Goal: Task Accomplishment & Management: Manage account settings

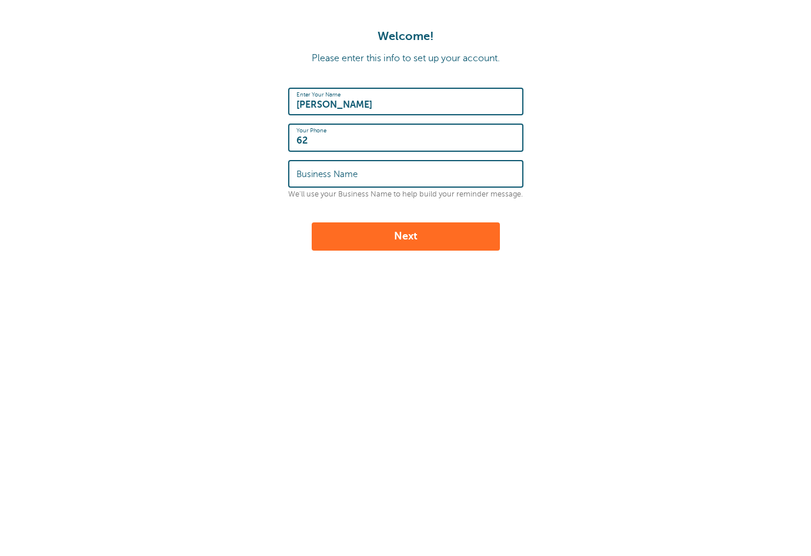
type input "626"
type input "6263196908"
type input "Early Stages Enterprises LLC"
click at [388, 234] on button "Next" at bounding box center [406, 236] width 188 height 28
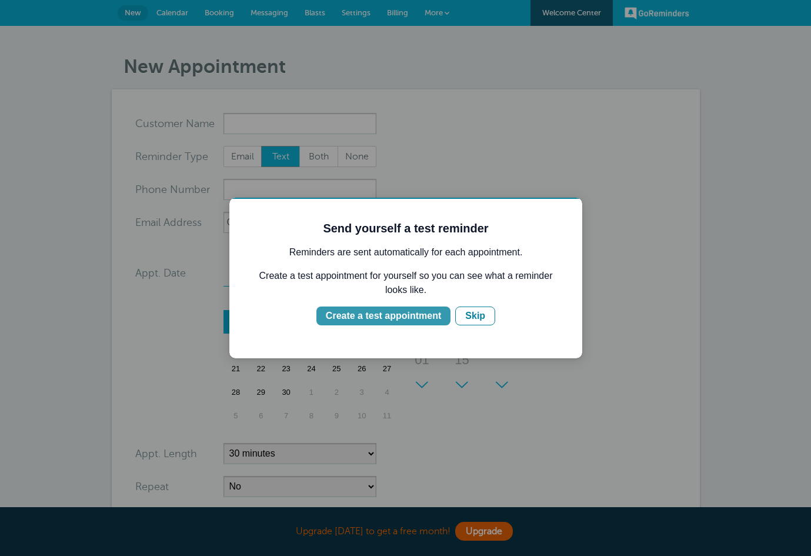
click at [441, 317] on div "Create a test appointment" at bounding box center [383, 316] width 115 height 14
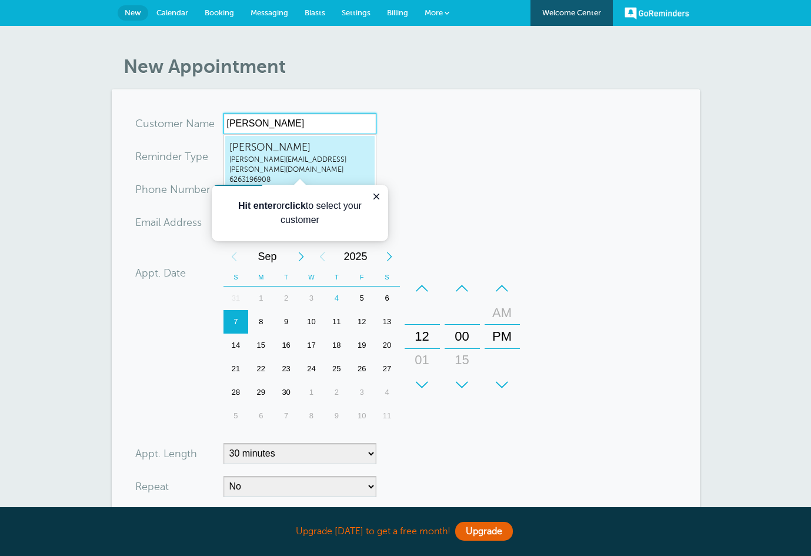
click at [325, 160] on span "[PERSON_NAME][EMAIL_ADDRESS][PERSON_NAME][DOMAIN_NAME]" at bounding box center [299, 165] width 141 height 20
type input "Ericeric.l.mims@gmail.com6263196908"
type input "Eric"
type input "6263196908"
type input "eric.l.mims@gmail.com"
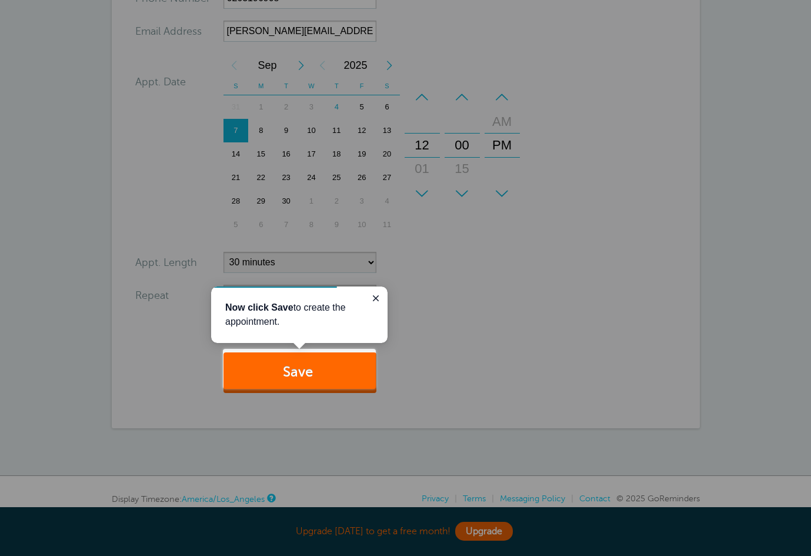
scroll to position [199, 0]
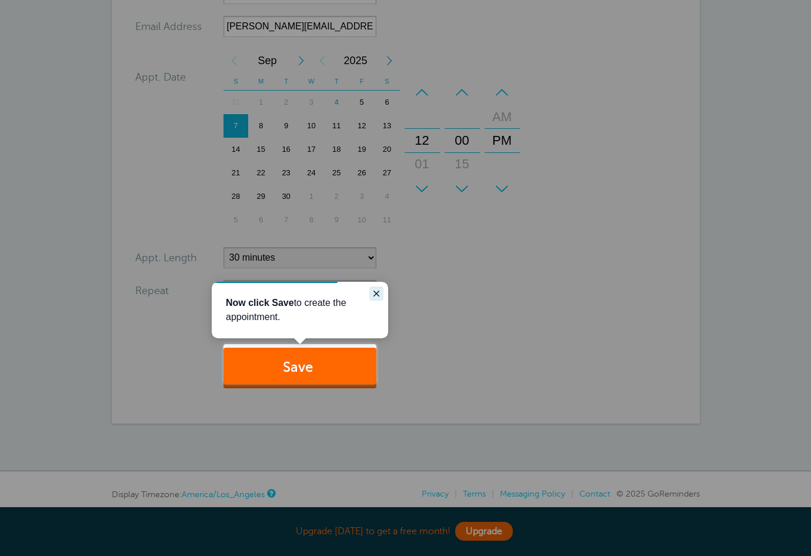
click at [375, 291] on icon "Close guide" at bounding box center [376, 293] width 9 height 9
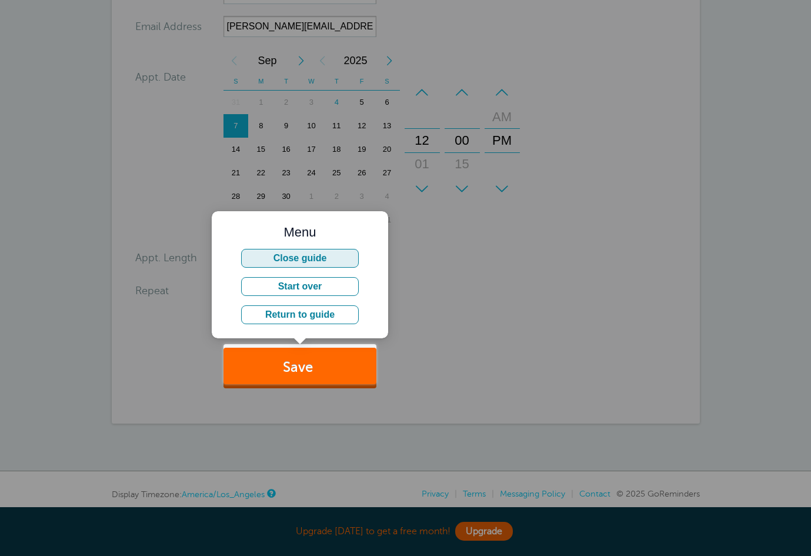
click at [326, 265] on button "Close guide" at bounding box center [300, 258] width 118 height 19
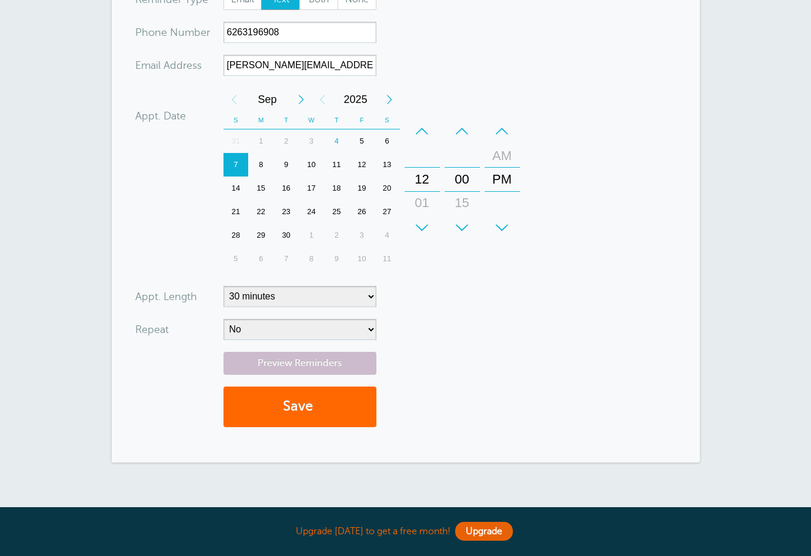
scroll to position [172, 0]
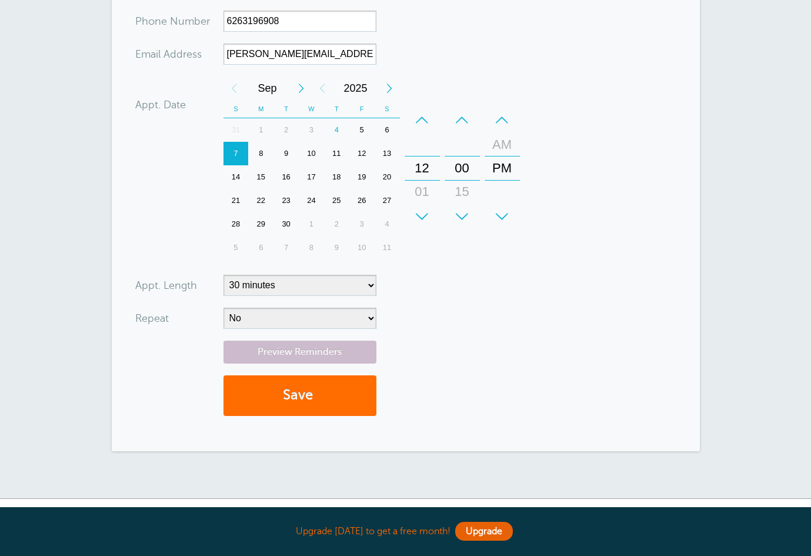
click at [316, 387] on span "submit" at bounding box center [315, 395] width 4 height 16
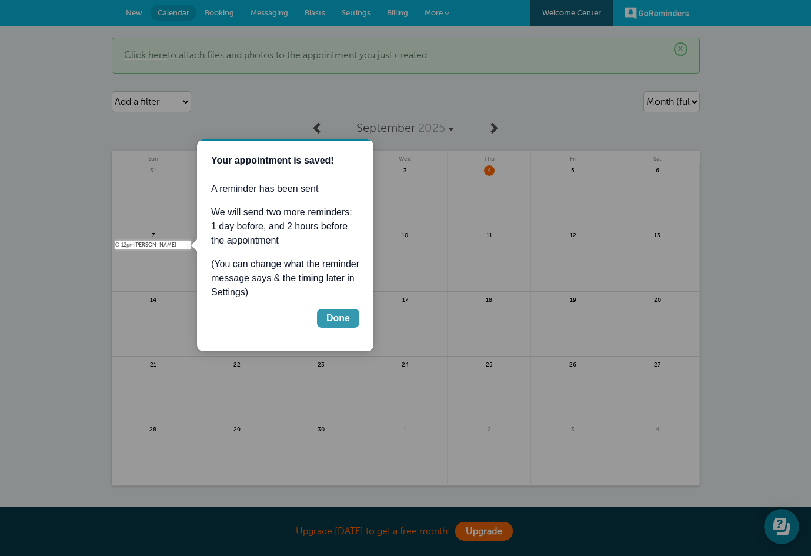
click at [332, 315] on div "Done" at bounding box center [338, 318] width 24 height 14
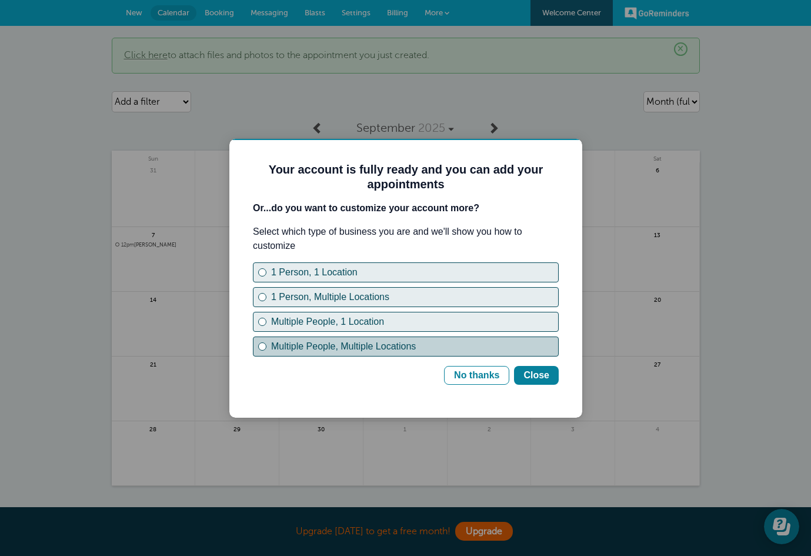
click at [411, 345] on div "Multiple People, Multiple Locations" at bounding box center [414, 346] width 287 height 14
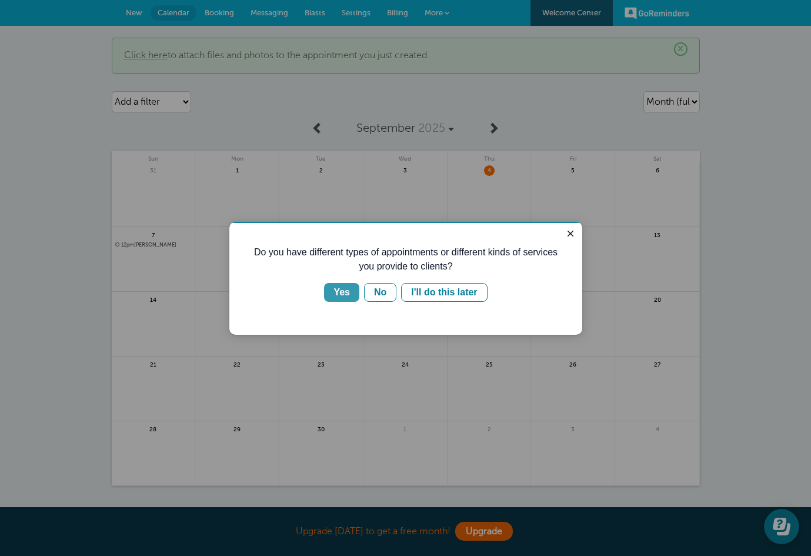
click at [349, 291] on div "Yes" at bounding box center [341, 292] width 16 height 14
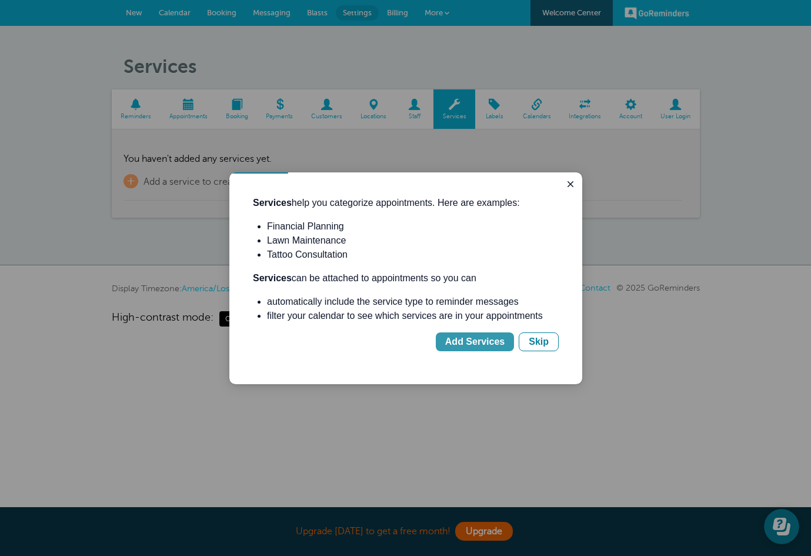
click at [448, 339] on div "Add Services" at bounding box center [474, 342] width 59 height 14
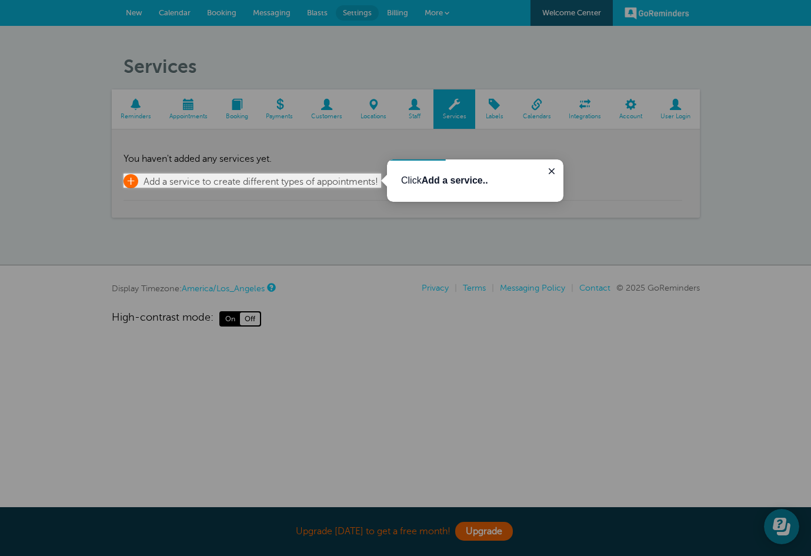
click at [132, 177] on span "+" at bounding box center [131, 181] width 15 height 14
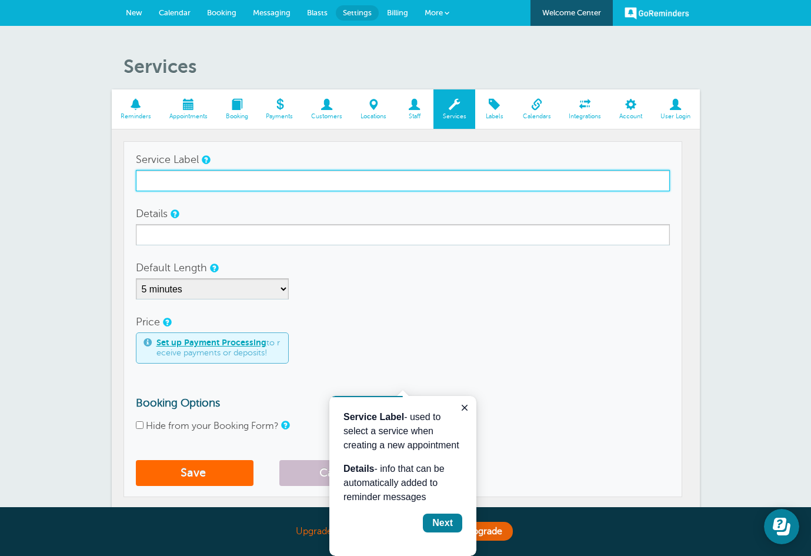
click at [156, 175] on input "Service Label" at bounding box center [403, 180] width 534 height 21
type input "Early Intervention"
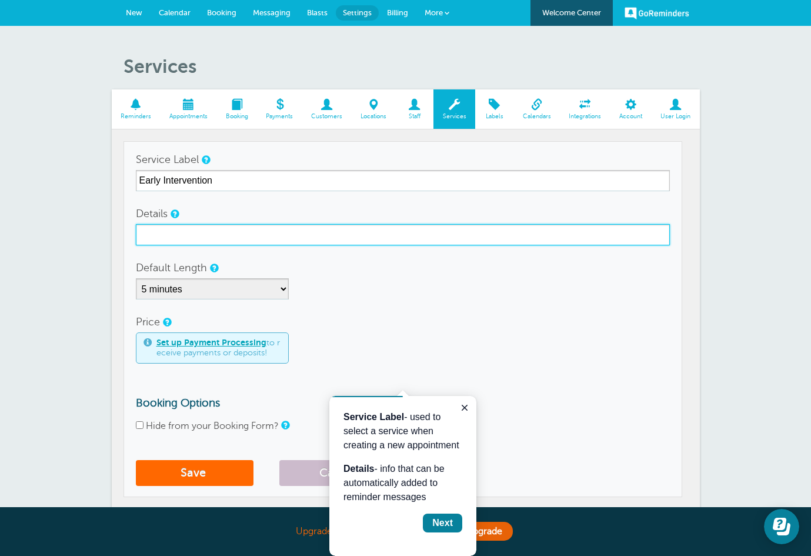
click at [165, 229] on input "Details" at bounding box center [403, 234] width 534 height 21
type input "2"
type input "1 Hour early intervention service for child a"
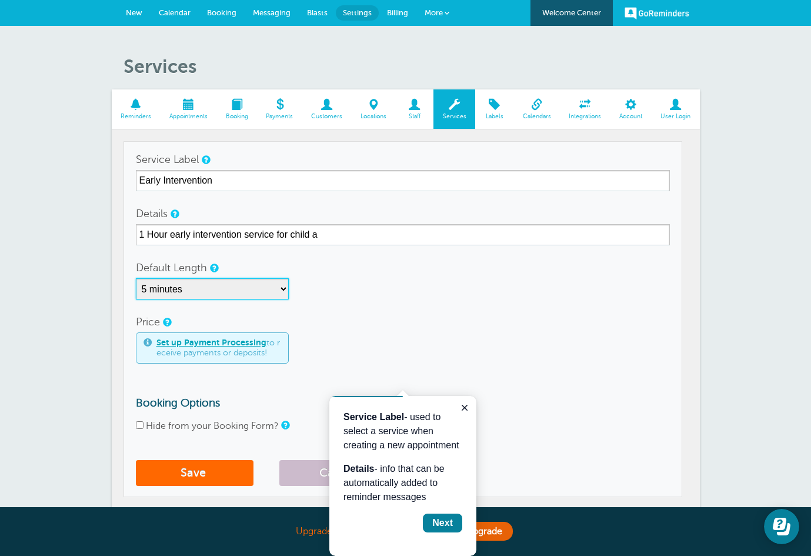
click at [168, 287] on select "5 minutes 10 minutes 15 minutes 20 minutes 25 minutes 30 minutes 35 minutes 40 …" at bounding box center [212, 288] width 153 height 21
select select "60"
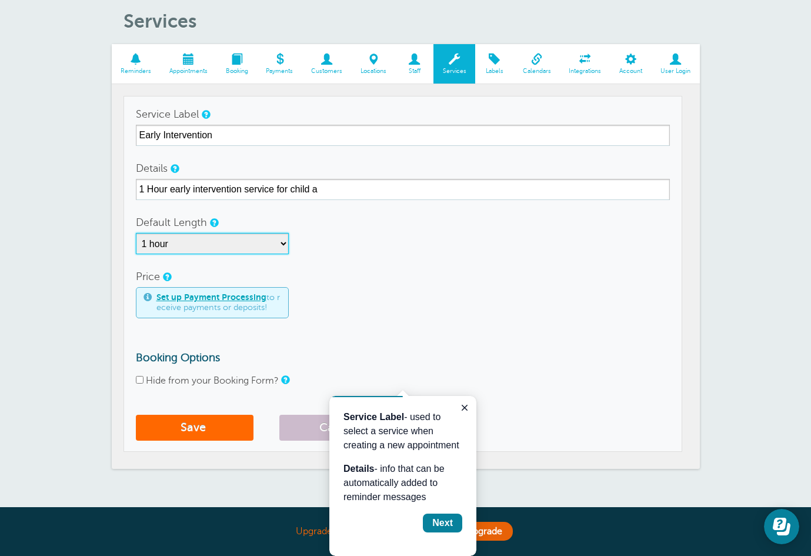
scroll to position [48, 0]
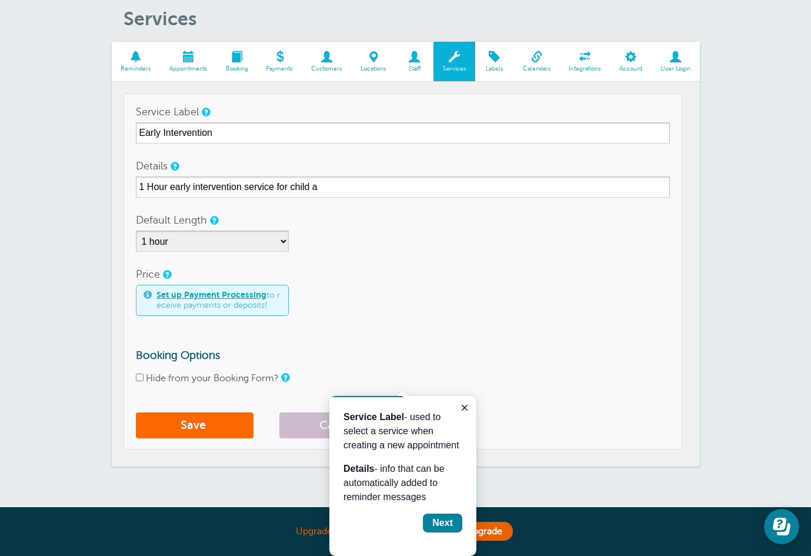
click at [262, 295] on link "Set up Payment Processing" at bounding box center [211, 294] width 110 height 9
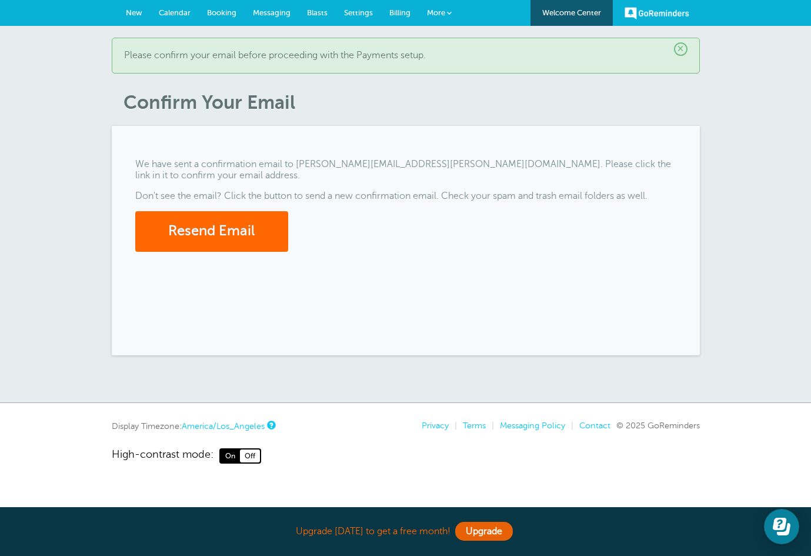
click at [680, 48] on span "×" at bounding box center [681, 49] width 14 height 14
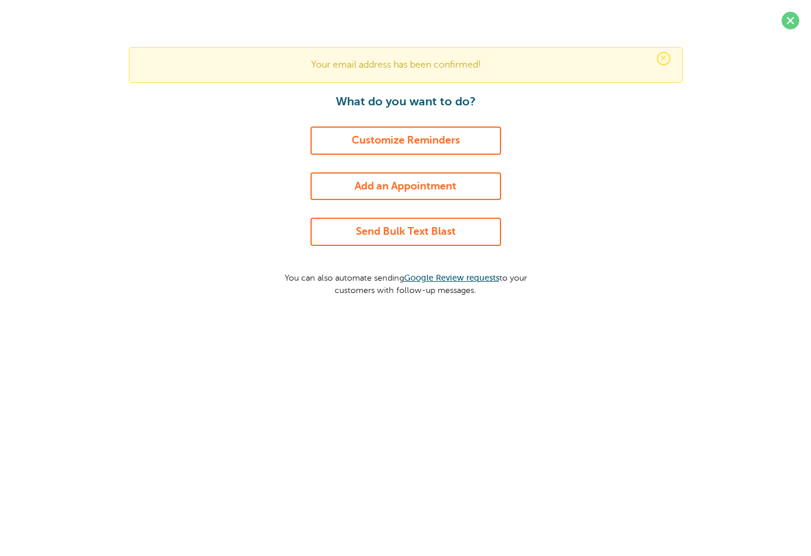
click at [377, 141] on link "Customize Reminders" at bounding box center [406, 140] width 191 height 28
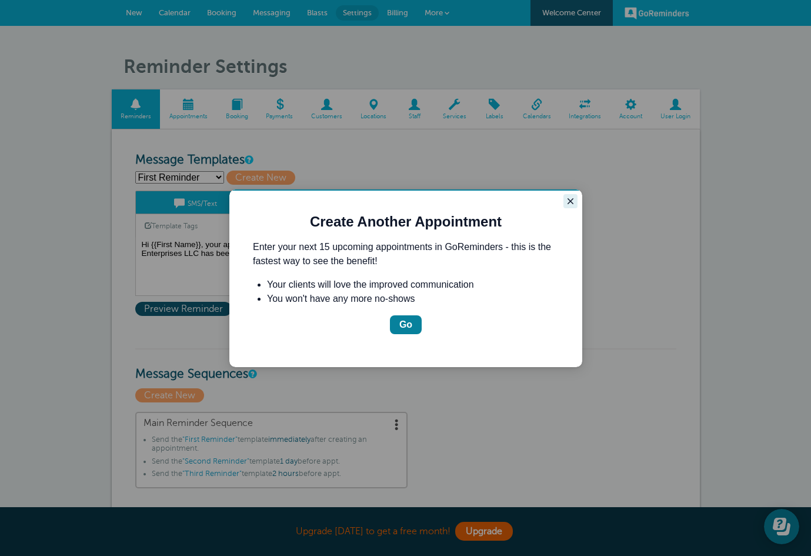
click at [566, 202] on icon "Close guide" at bounding box center [570, 200] width 9 height 9
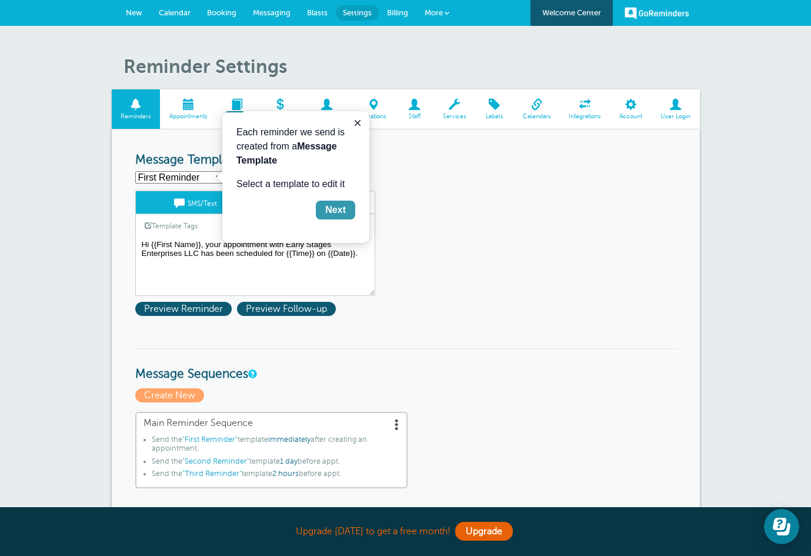
click at [343, 207] on div "Next" at bounding box center [335, 210] width 21 height 14
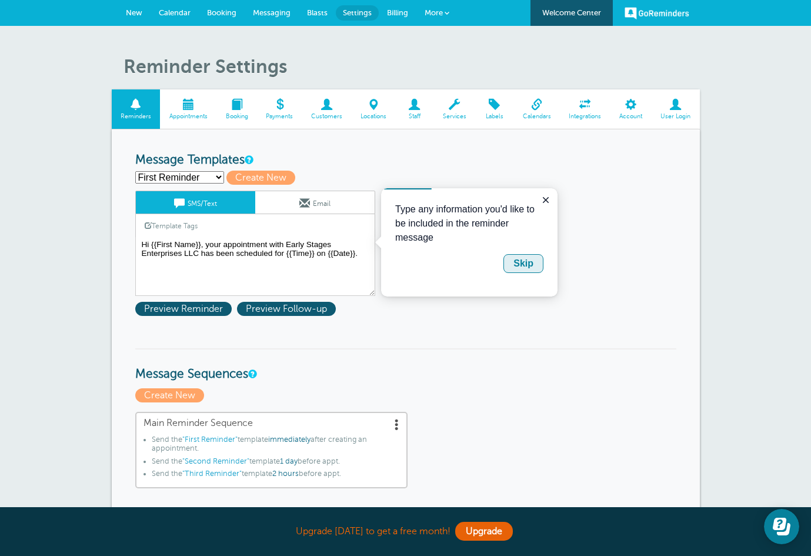
click at [524, 263] on div "Skip" at bounding box center [523, 263] width 20 height 14
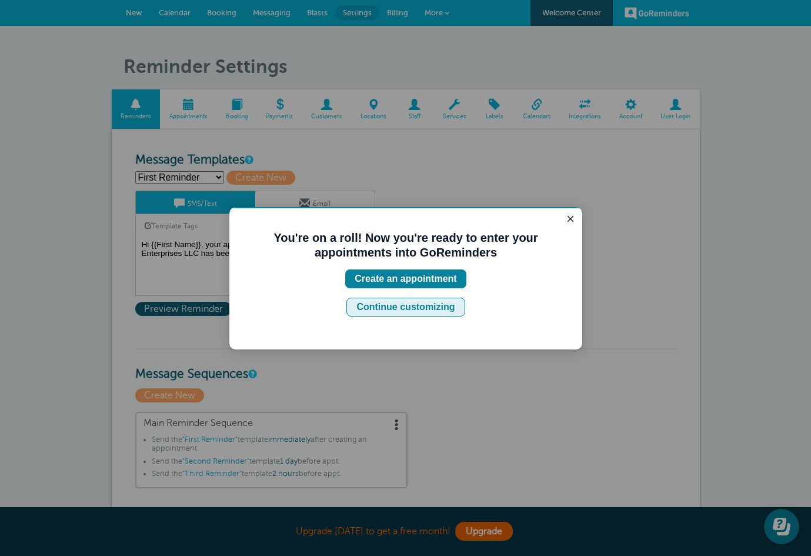
click at [453, 309] on div "Continue customizing" at bounding box center [405, 307] width 98 height 14
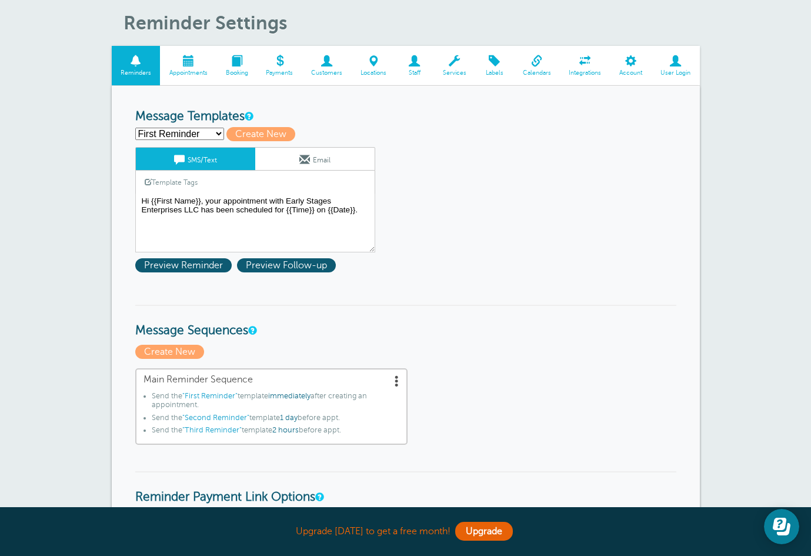
scroll to position [44, 0]
click at [198, 69] on span "Appointments" at bounding box center [188, 72] width 45 height 7
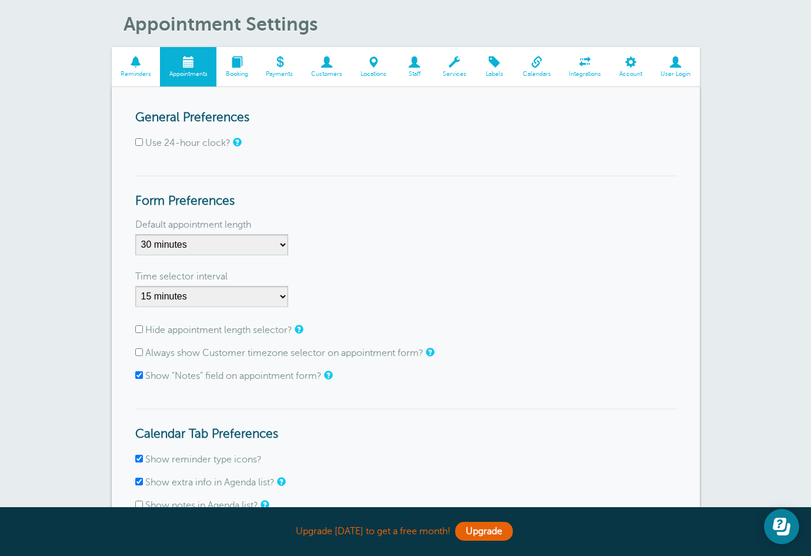
scroll to position [43, 0]
click at [237, 62] on span at bounding box center [236, 61] width 41 height 11
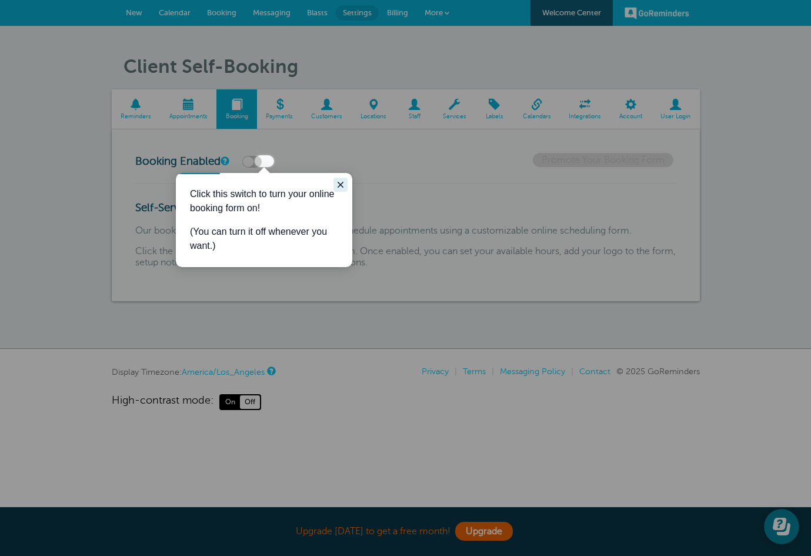
click at [339, 185] on icon "Close guide" at bounding box center [340, 184] width 9 height 9
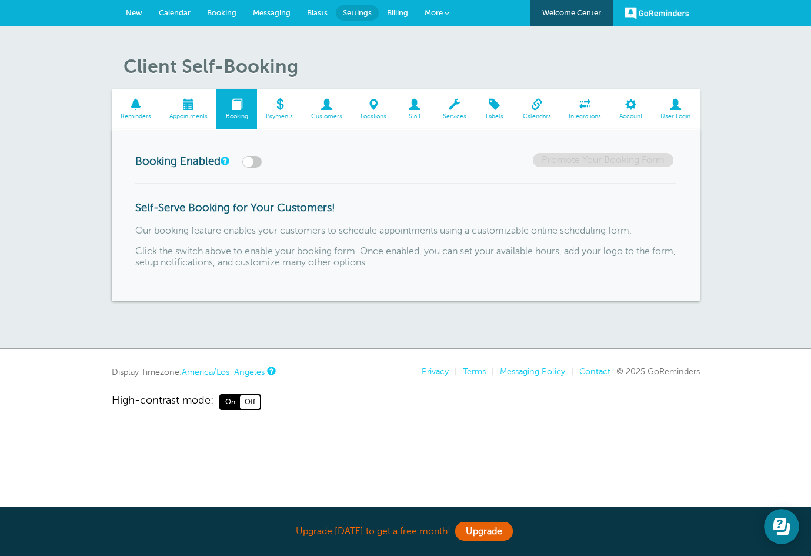
click at [262, 164] on label at bounding box center [251, 162] width 19 height 12
click at [0, 0] on input "checkbox" at bounding box center [0, 0] width 0 height 0
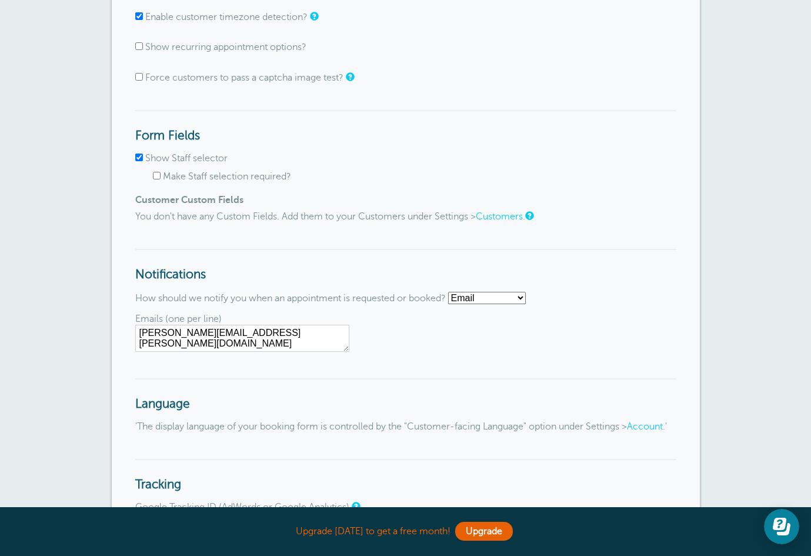
scroll to position [1010, 0]
click at [482, 291] on select "Email SMS No notifications" at bounding box center [487, 297] width 78 height 12
select select "sms"
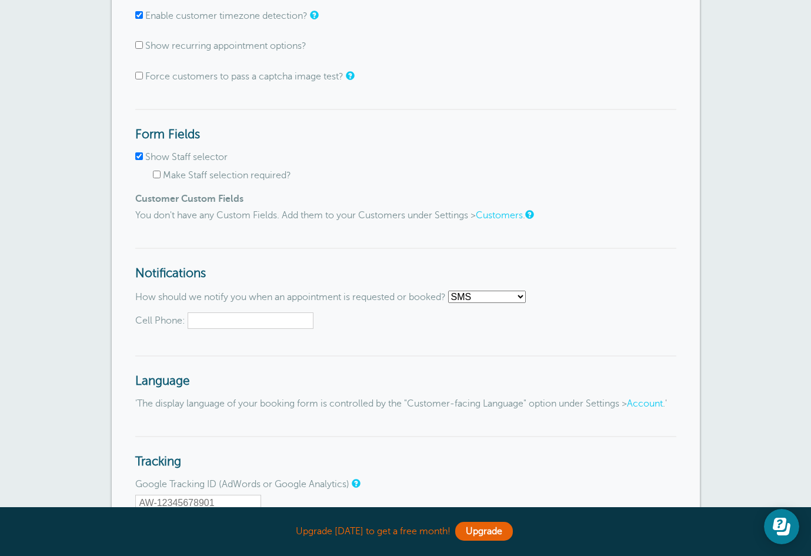
click at [273, 312] on input "Cell Phone:" at bounding box center [251, 320] width 126 height 16
type input "6263196908"
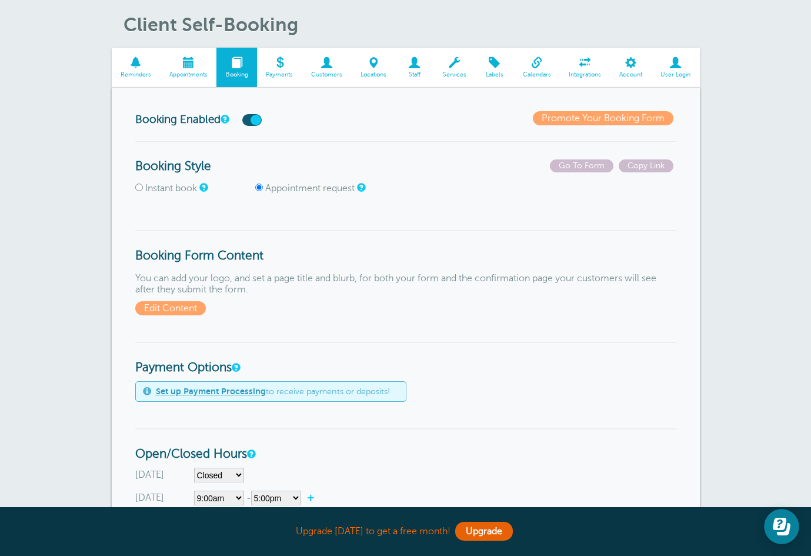
scroll to position [21, 0]
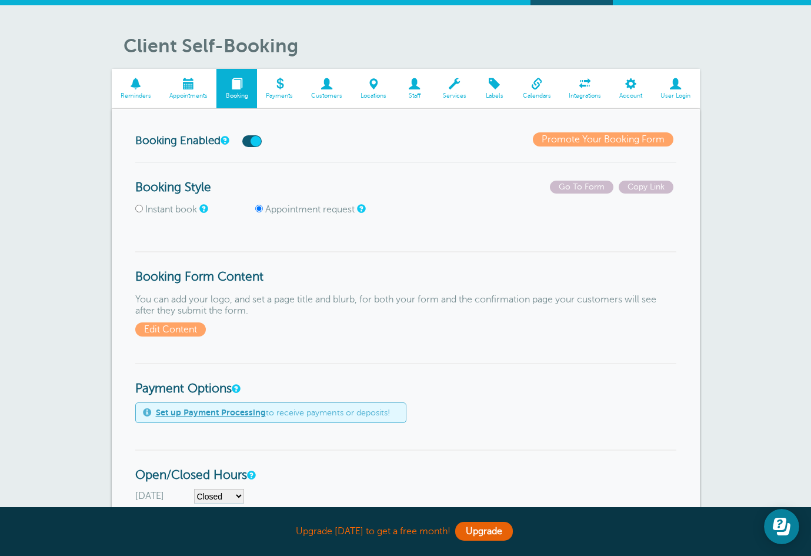
click at [331, 96] on span "Customers" at bounding box center [327, 95] width 38 height 7
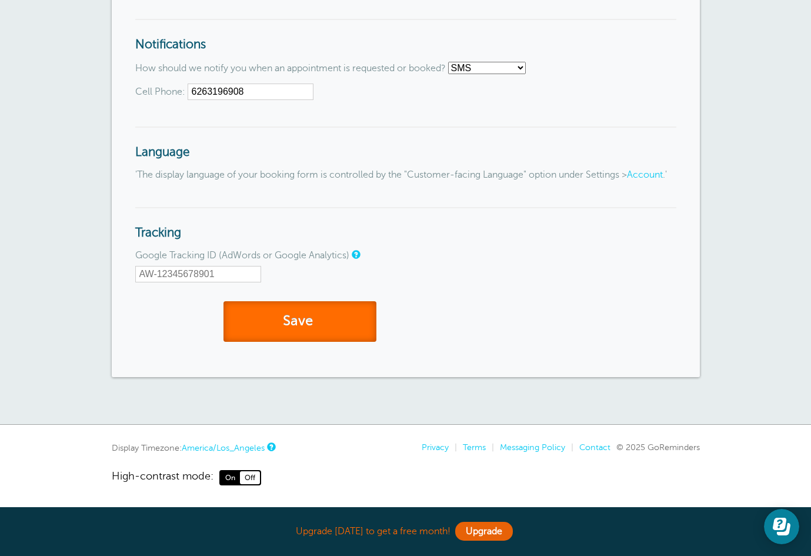
scroll to position [1240, 0]
click at [343, 321] on button "Save" at bounding box center [299, 321] width 153 height 41
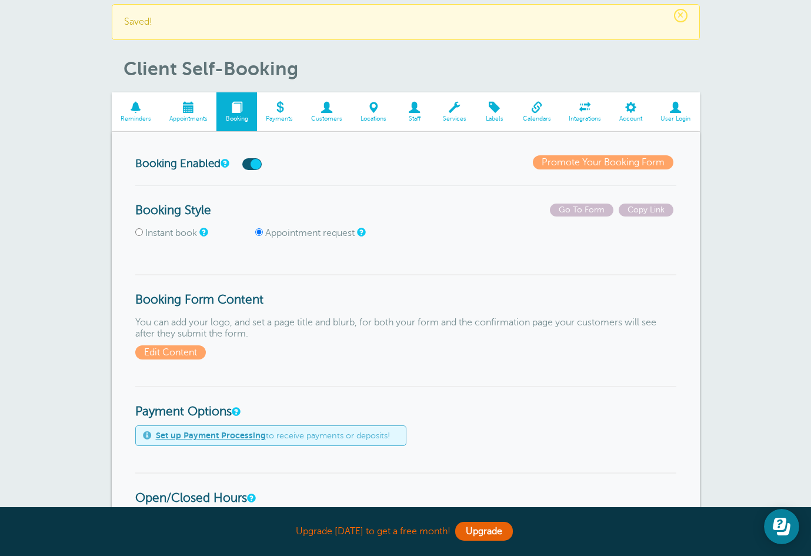
scroll to position [14, 0]
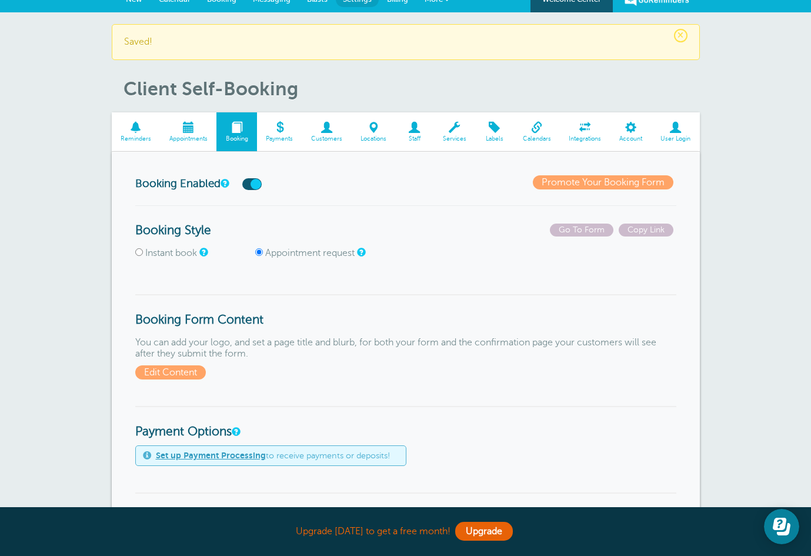
click at [380, 135] on span "Locations" at bounding box center [374, 138] width 32 height 7
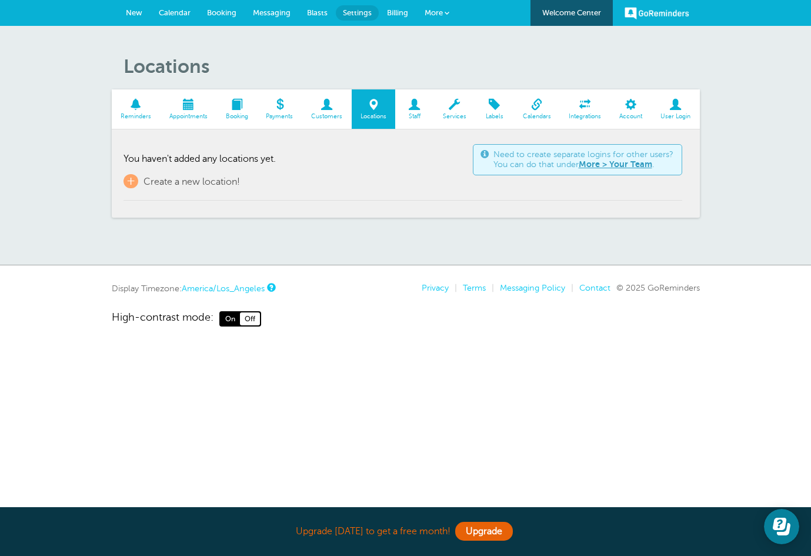
click at [412, 114] on span "Staff" at bounding box center [414, 116] width 26 height 7
click at [445, 108] on span at bounding box center [454, 104] width 42 height 11
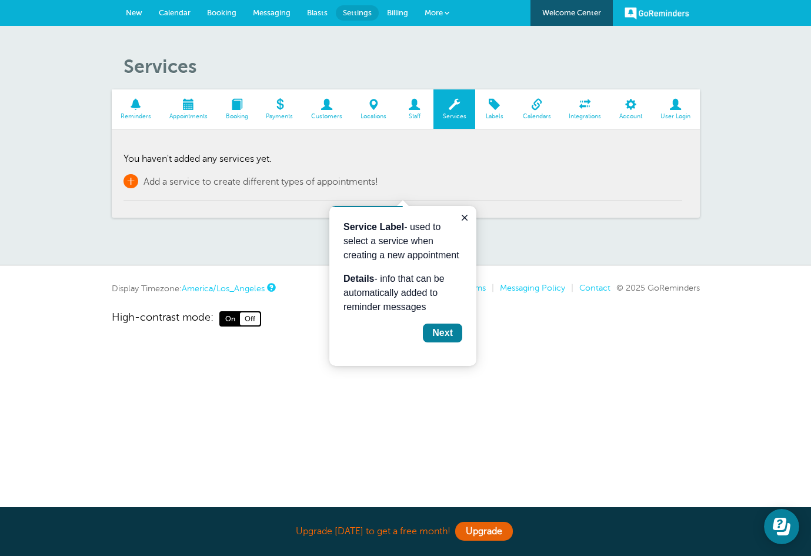
click at [136, 179] on span "+" at bounding box center [131, 181] width 15 height 14
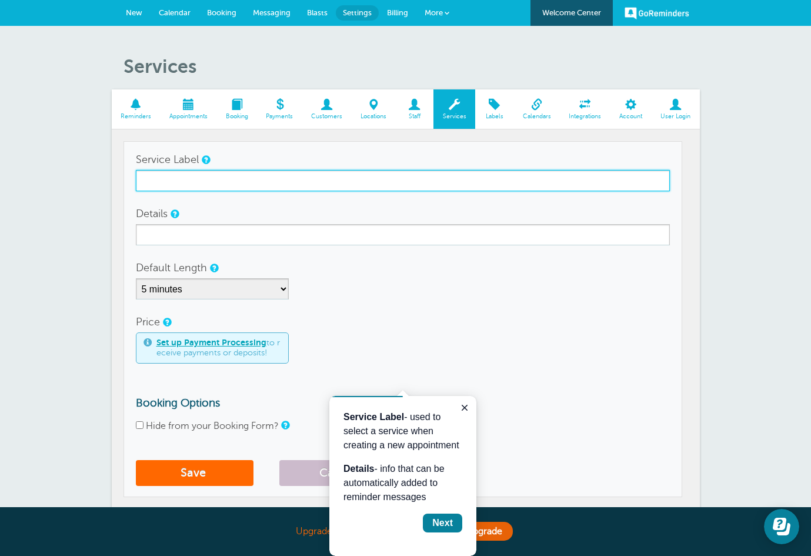
click at [164, 178] on input "Service Label" at bounding box center [403, 180] width 534 height 21
type input "Early Intervention"
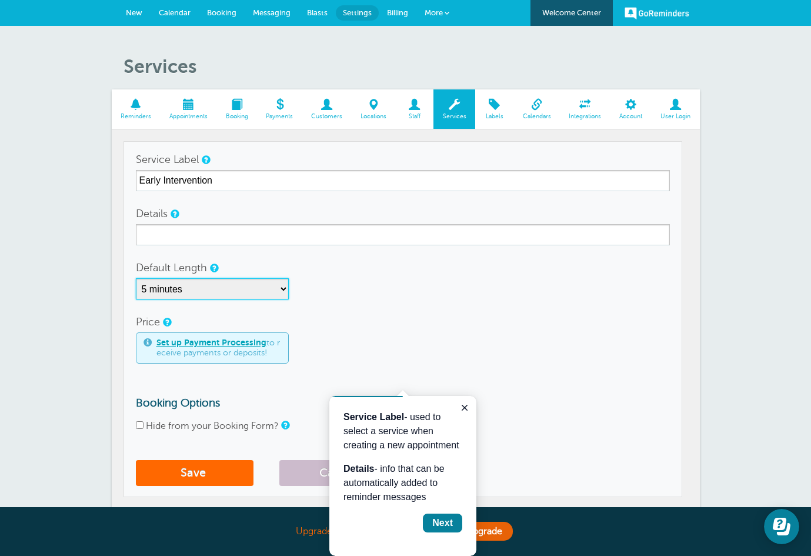
click at [165, 289] on select "5 minutes 10 minutes 15 minutes 20 minutes 25 minutes 30 minutes 35 minutes 40 …" at bounding box center [212, 288] width 153 height 21
select select "60"
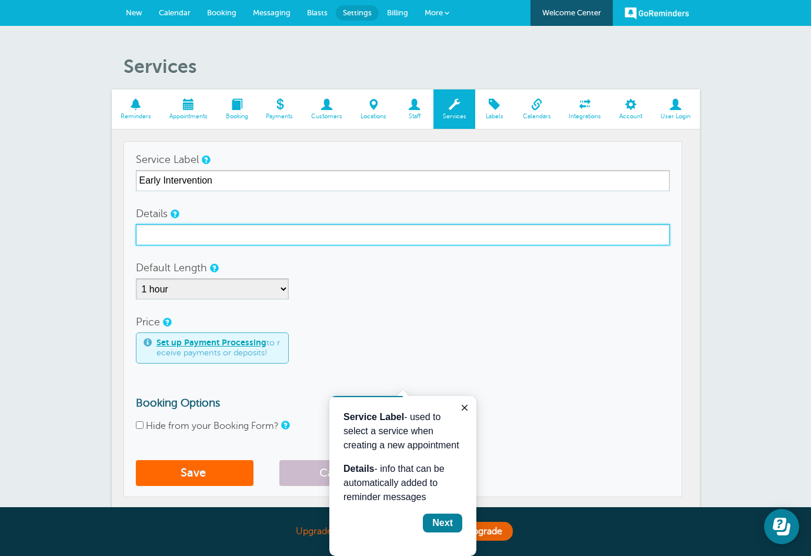
click at [177, 226] on input "Details" at bounding box center [403, 234] width 534 height 21
type input "o"
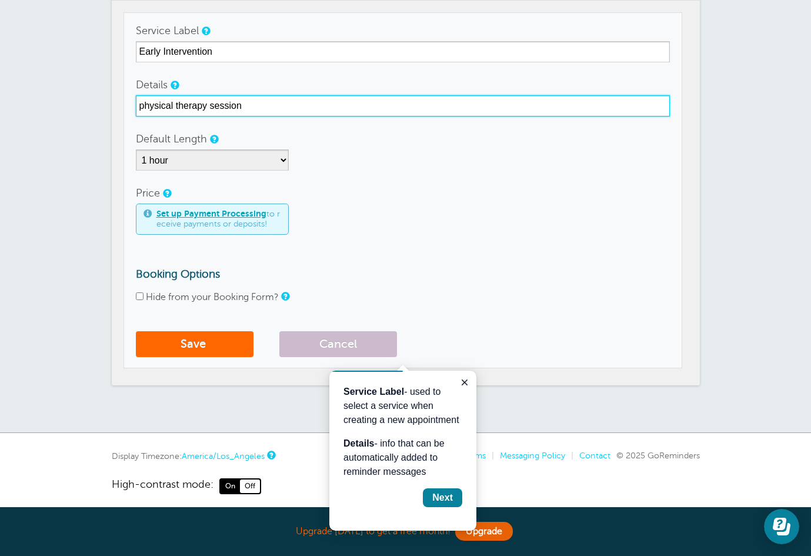
scroll to position [131, 0]
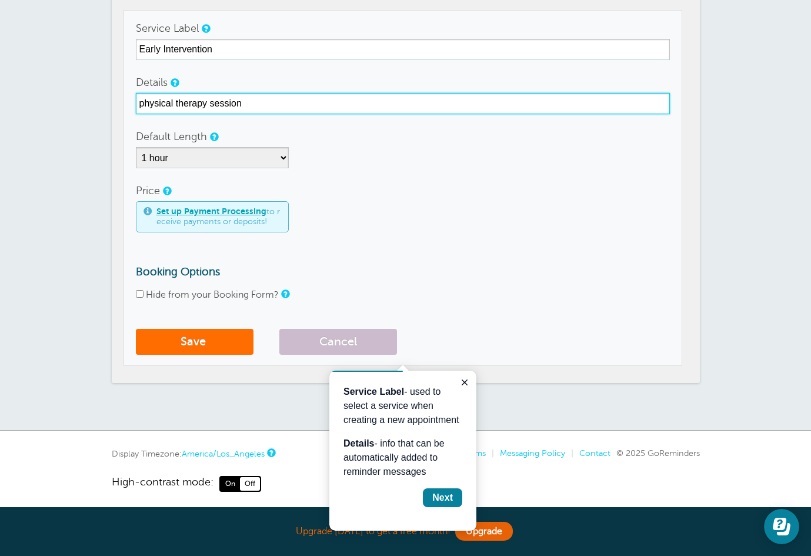
type input "physical therapy session"
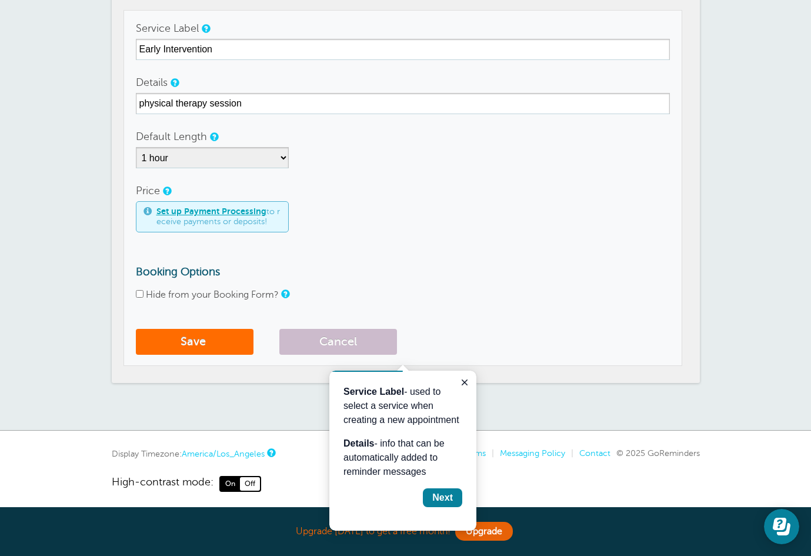
click at [232, 342] on button "Save" at bounding box center [195, 342] width 118 height 26
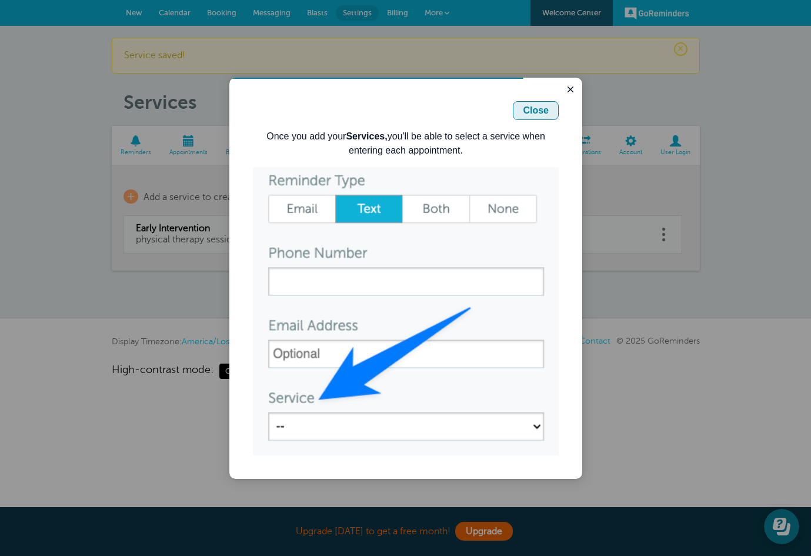
click at [529, 109] on div "Close" at bounding box center [536, 111] width 26 height 14
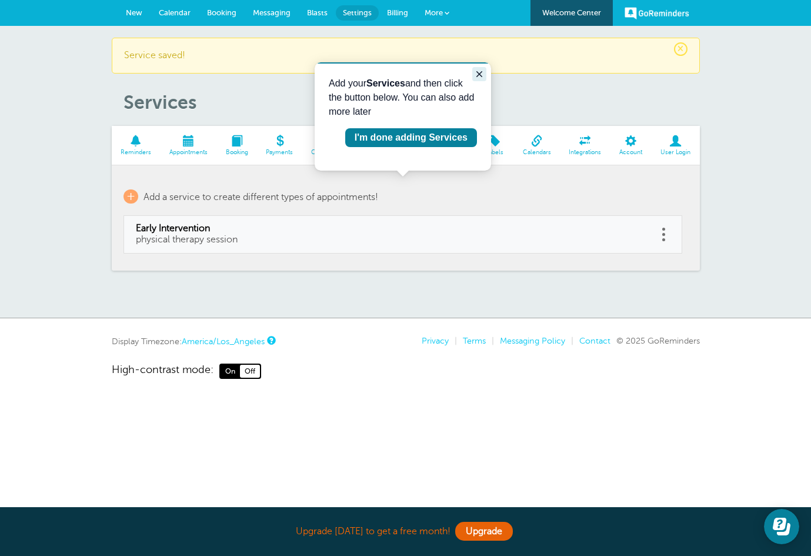
click at [480, 71] on icon "Close guide" at bounding box center [479, 73] width 9 height 9
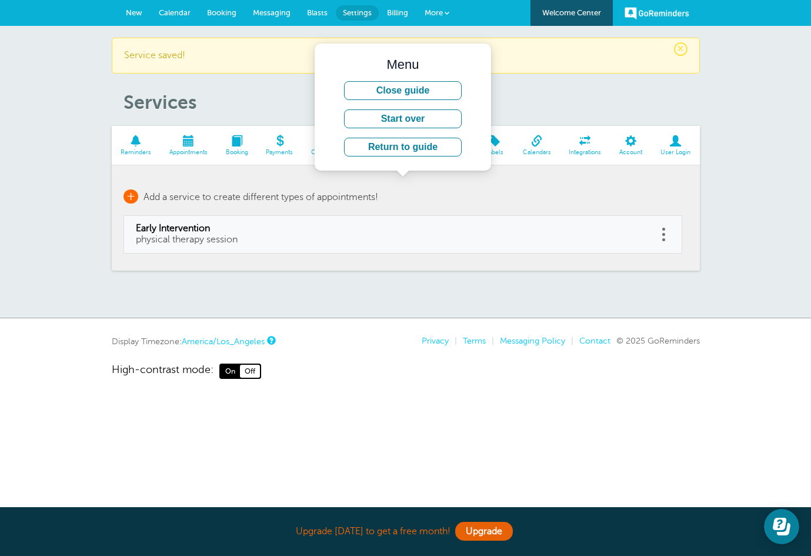
click at [129, 198] on span "+" at bounding box center [131, 196] width 15 height 14
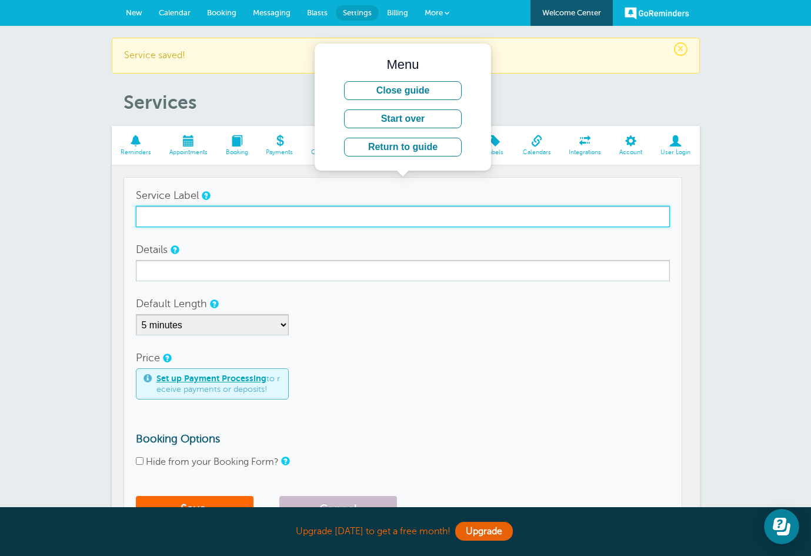
click at [162, 225] on input "Service Label" at bounding box center [403, 216] width 534 height 21
type input "Initial Consultation"
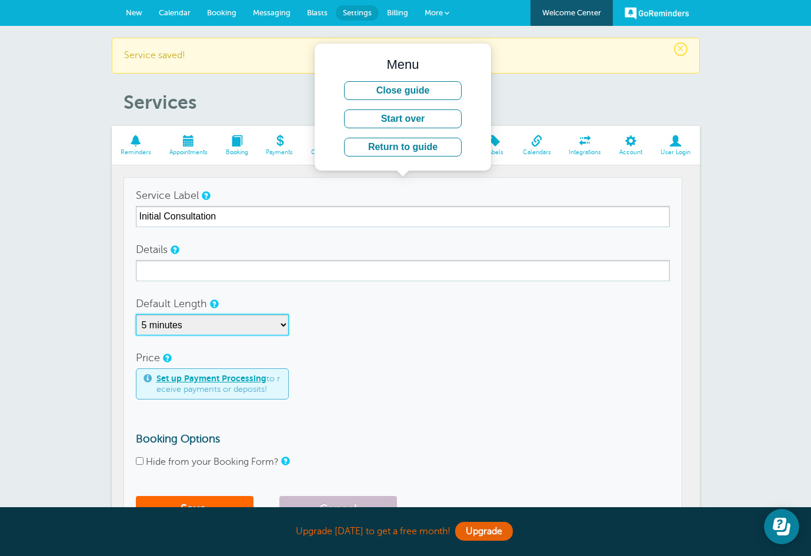
click at [173, 322] on select "5 minutes 10 minutes 15 minutes 20 minutes 25 minutes 30 minutes 35 minutes 40 …" at bounding box center [212, 324] width 153 height 21
select select "120"
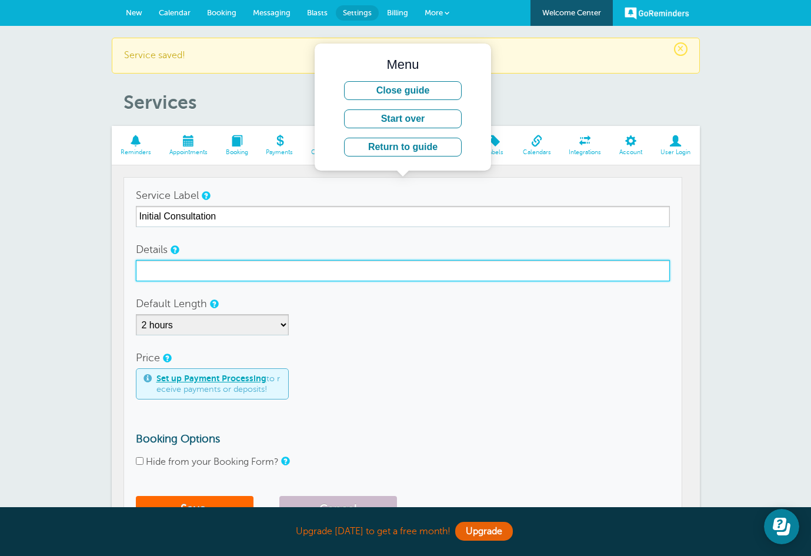
click at [195, 271] on input "Details" at bounding box center [403, 270] width 534 height 21
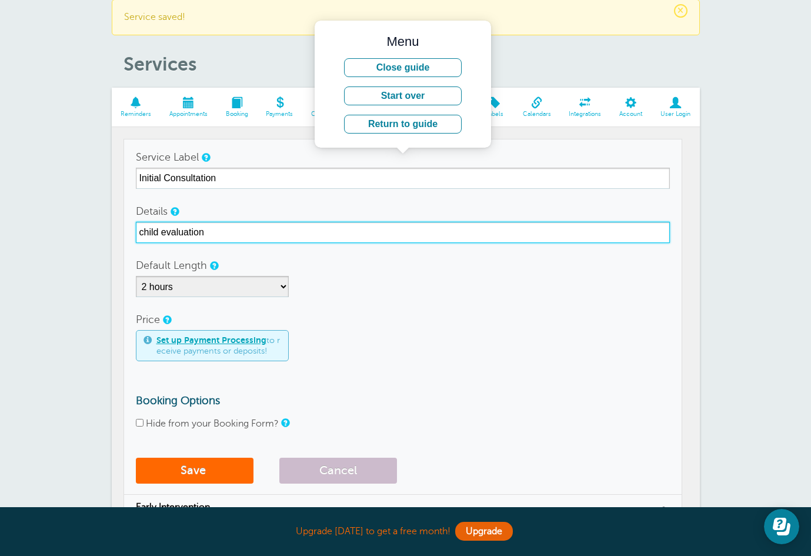
scroll to position [44, 0]
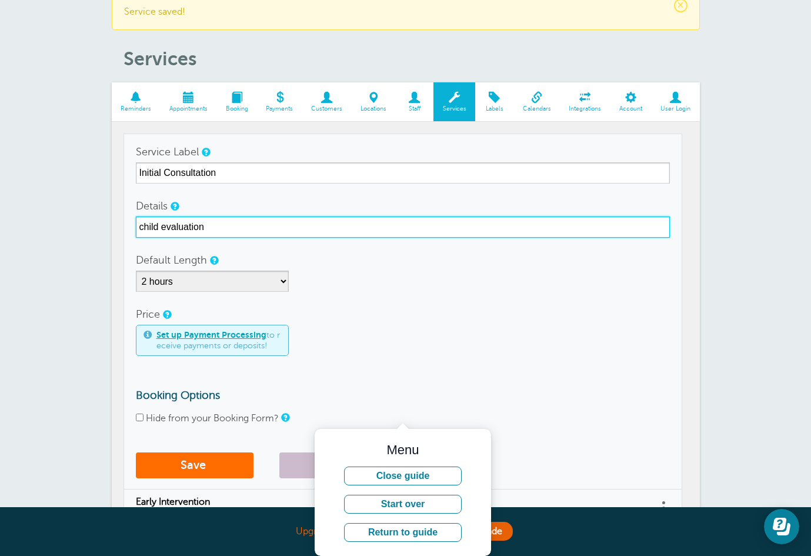
type input "child evaluation"
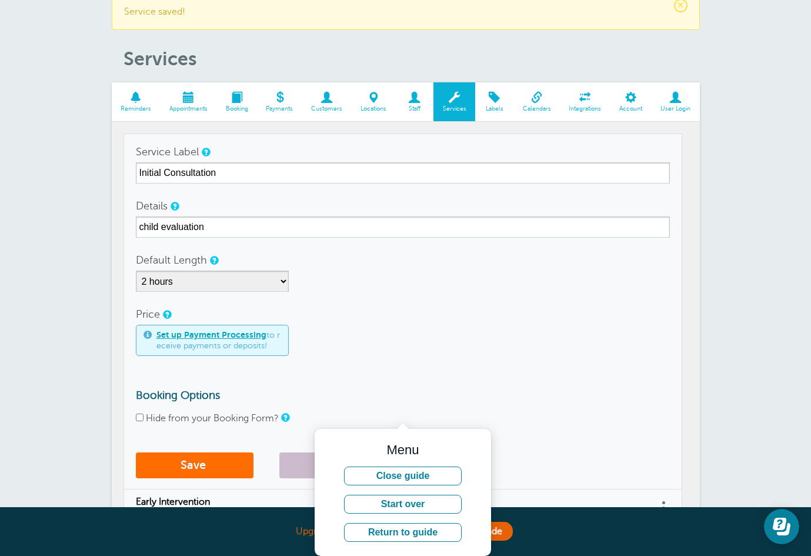
click at [196, 463] on button "Save" at bounding box center [195, 465] width 118 height 26
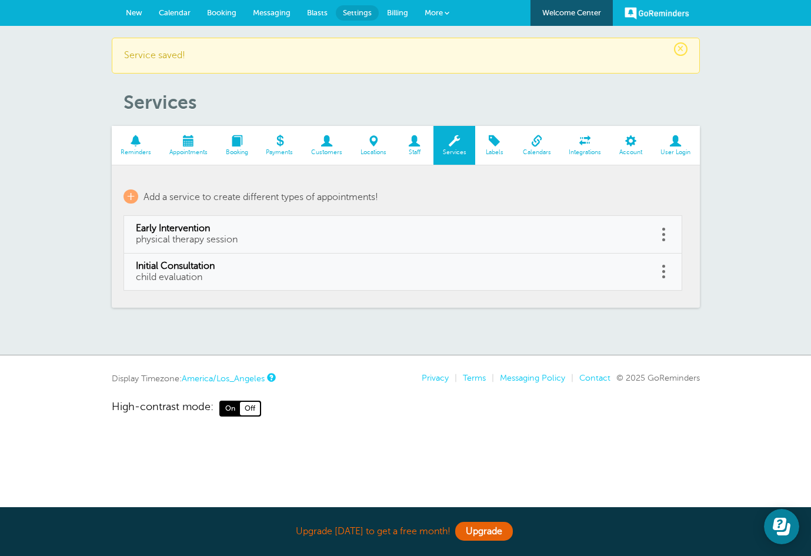
click at [534, 144] on span at bounding box center [536, 140] width 46 height 11
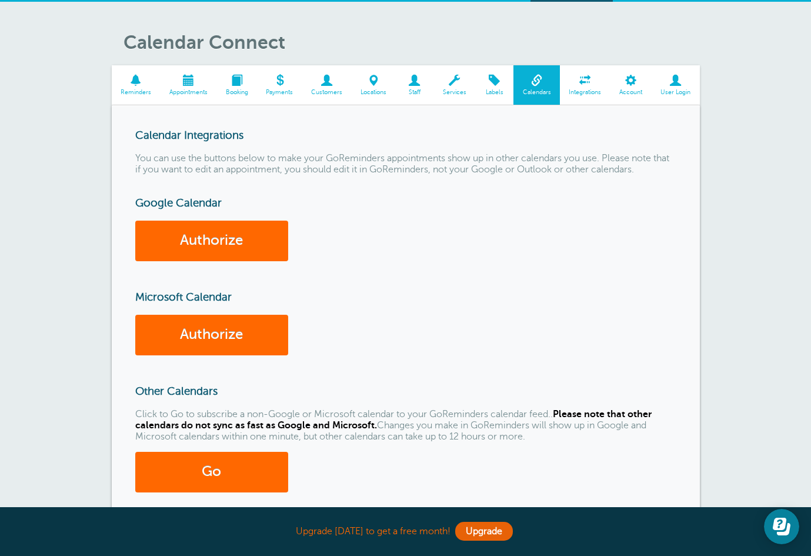
scroll to position [19, 0]
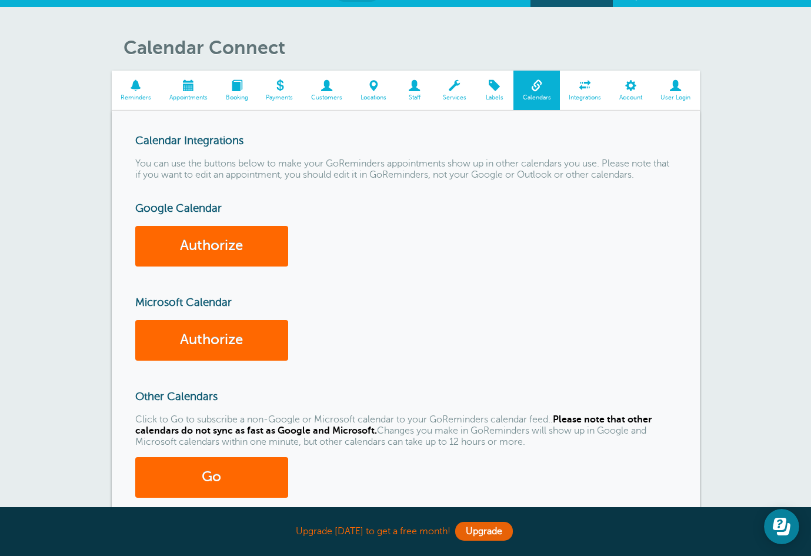
click at [141, 93] on link "Reminders" at bounding box center [136, 90] width 49 height 39
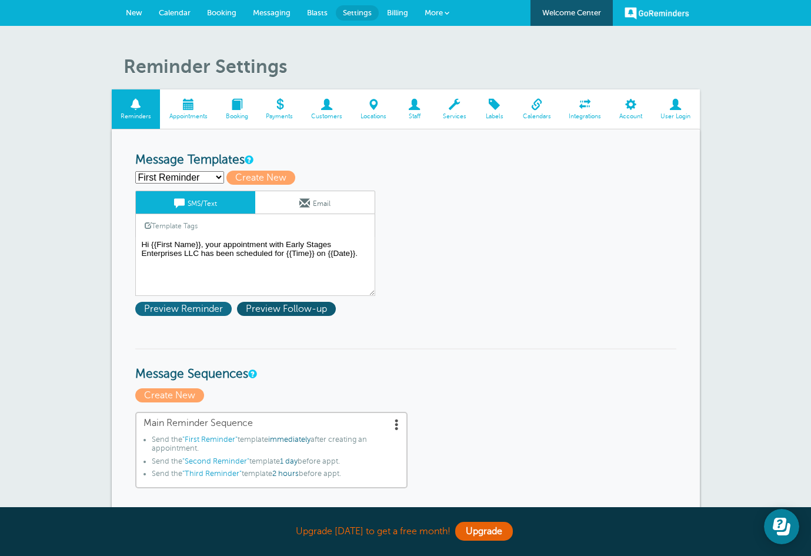
click at [196, 305] on span "Preview Reminder" at bounding box center [183, 309] width 96 height 14
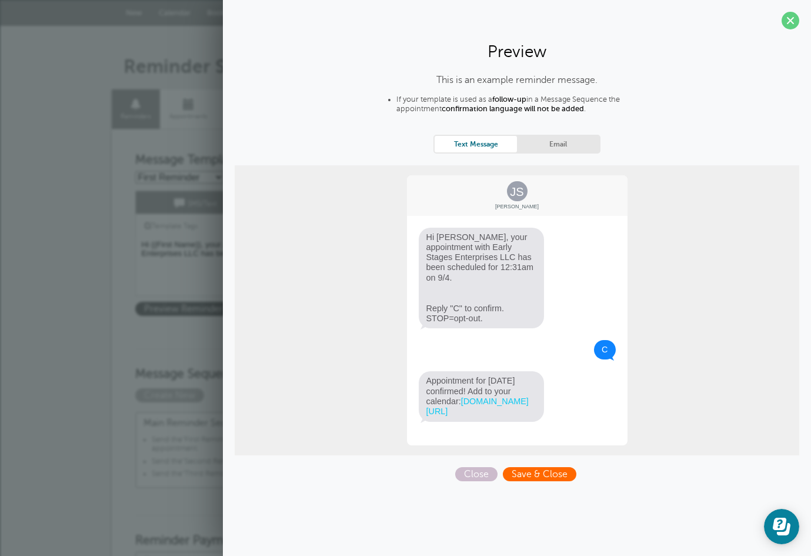
click at [522, 479] on span "Save & Close" at bounding box center [540, 474] width 74 height 14
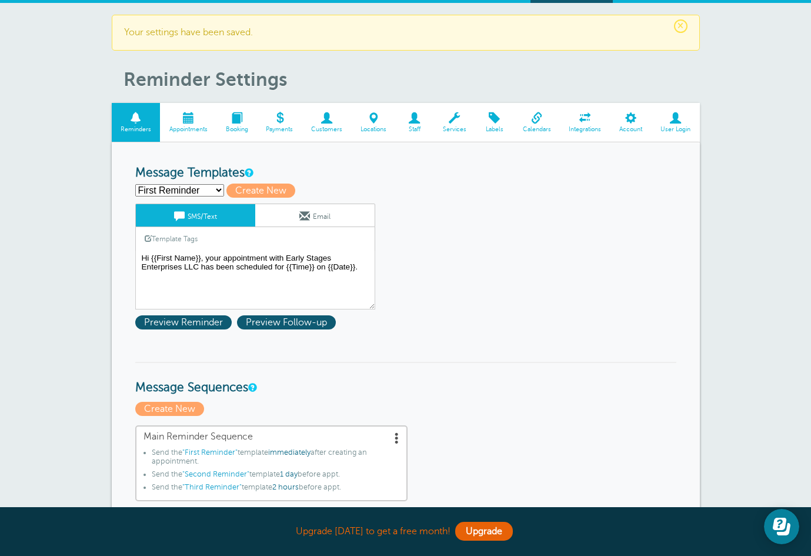
scroll to position [24, 0]
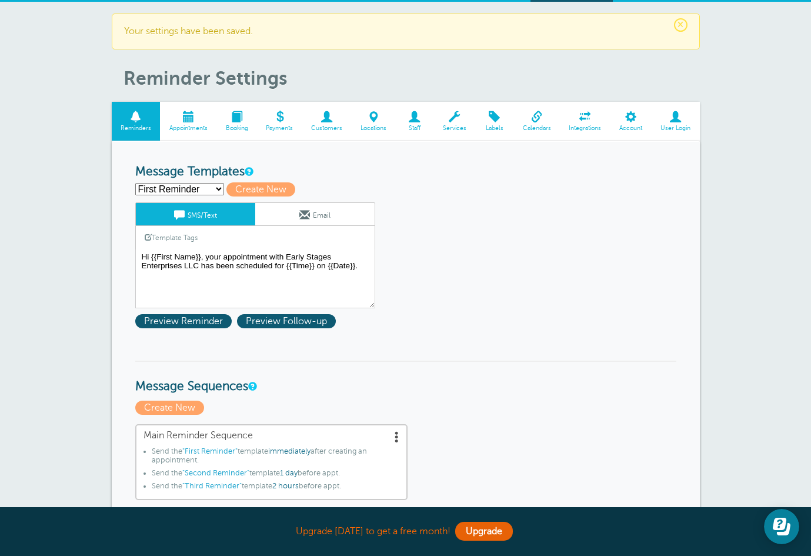
click at [208, 191] on select "First Reminder Second Reminder Third Reminder Create new..." at bounding box center [179, 189] width 89 height 12
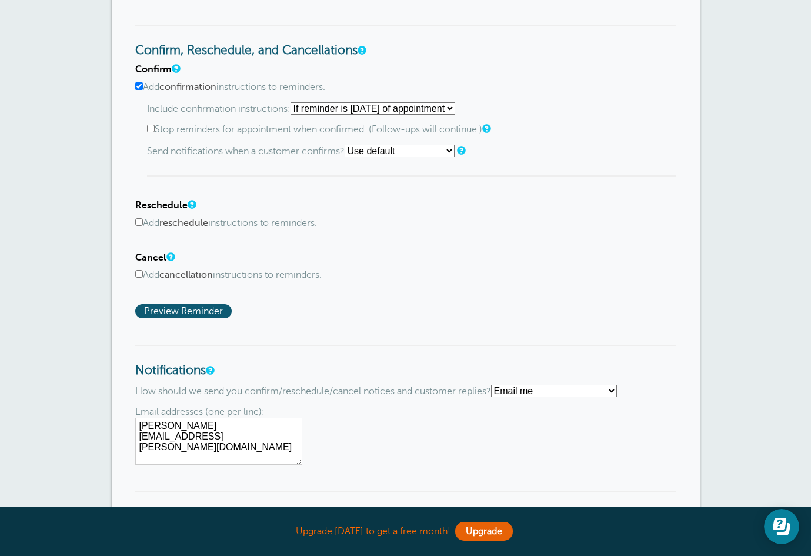
scroll to position [612, 0]
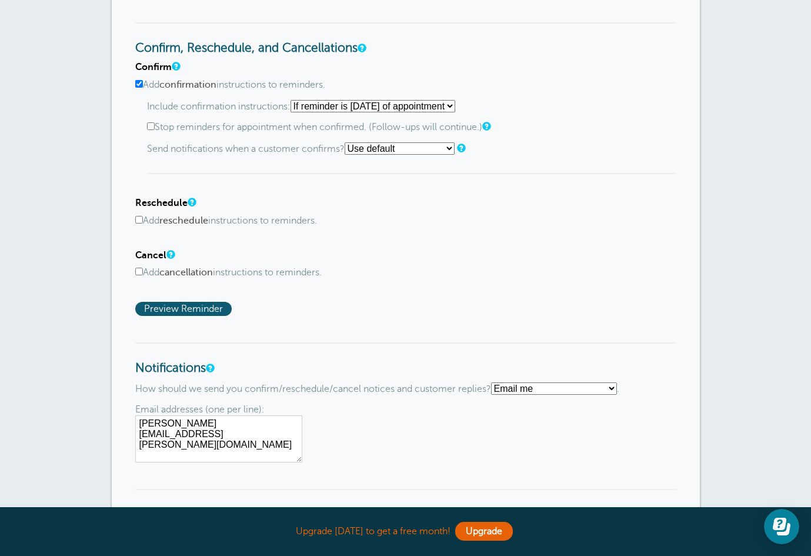
click at [136, 216] on input "Add reschedule instructions to reminders." at bounding box center [139, 220] width 8 height 8
checkbox input "true"
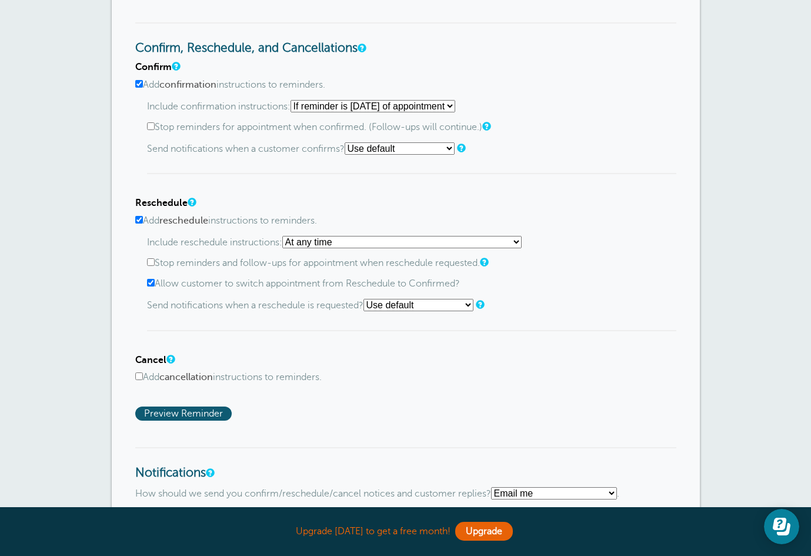
click at [319, 238] on select "At any time If reminder more than 1 day away from appointment If reminder more …" at bounding box center [401, 242] width 239 height 12
select select "1"
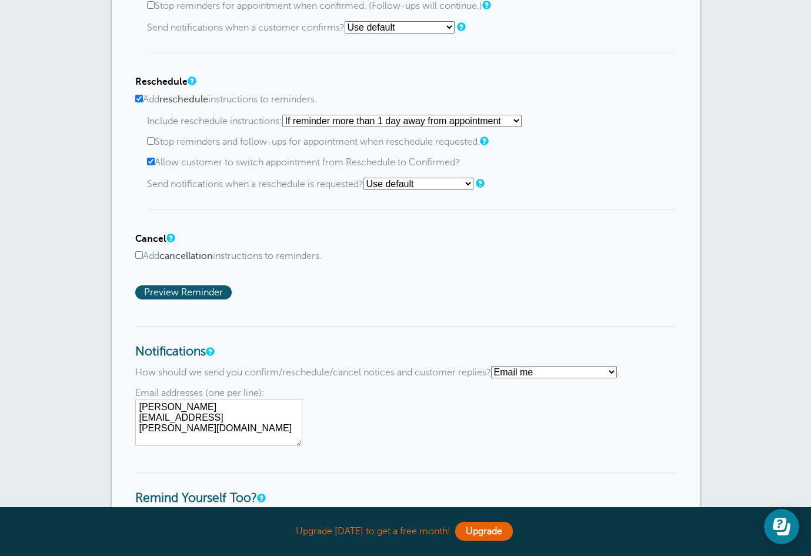
scroll to position [733, 0]
click at [139, 251] on input "Add cancellation instructions to reminders." at bounding box center [139, 255] width 8 height 8
checkbox input "true"
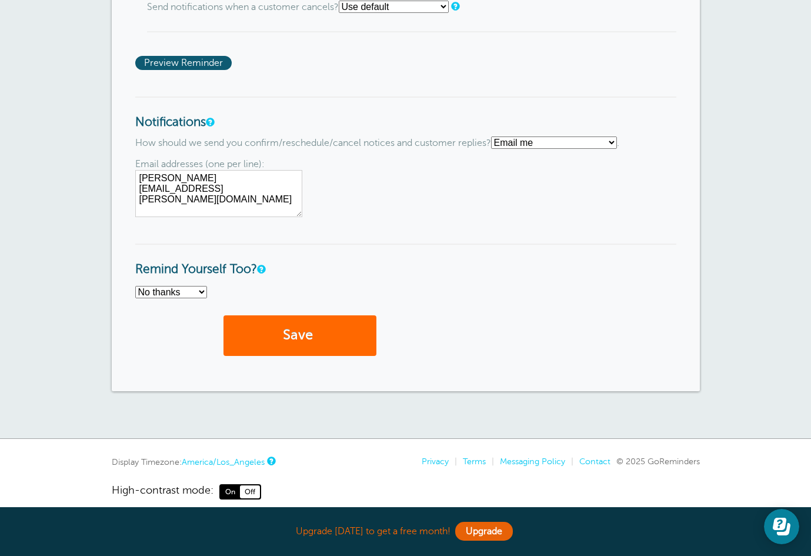
scroll to position [1047, 0]
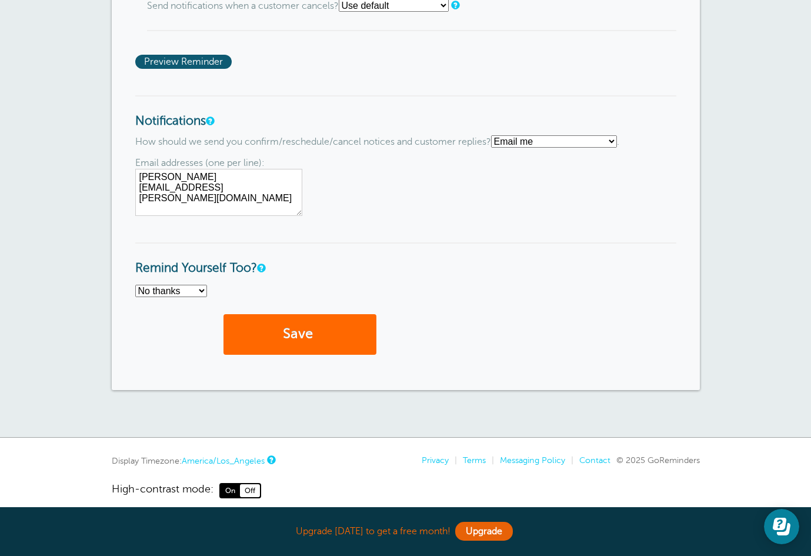
click at [186, 285] on select "No thanks Yes, text me Yes, email me" at bounding box center [171, 291] width 72 height 12
select select "3"
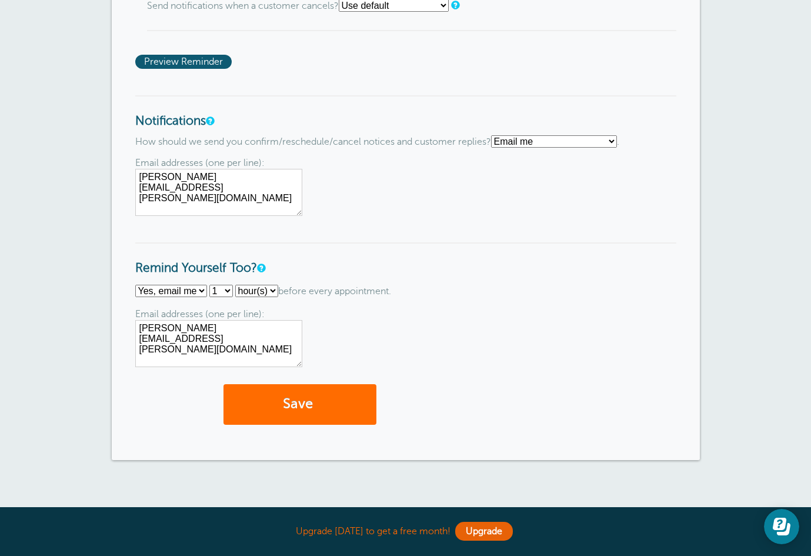
click at [268, 392] on button "Save" at bounding box center [299, 404] width 153 height 41
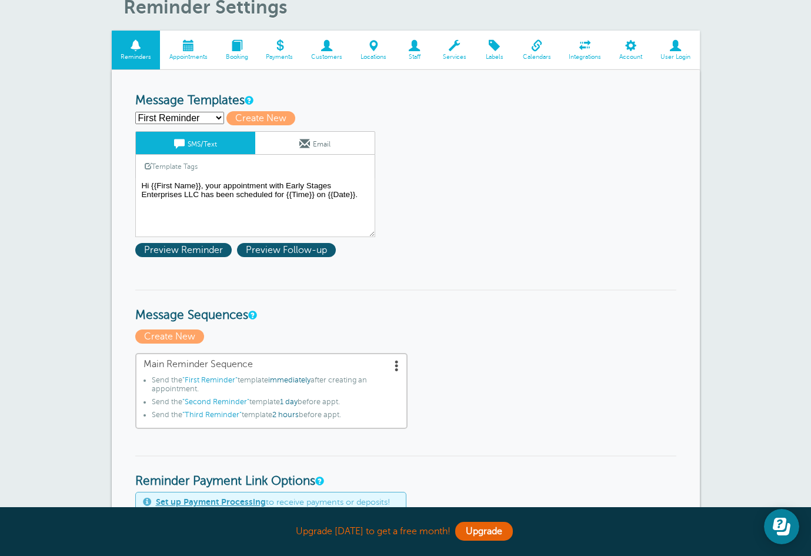
scroll to position [98, 0]
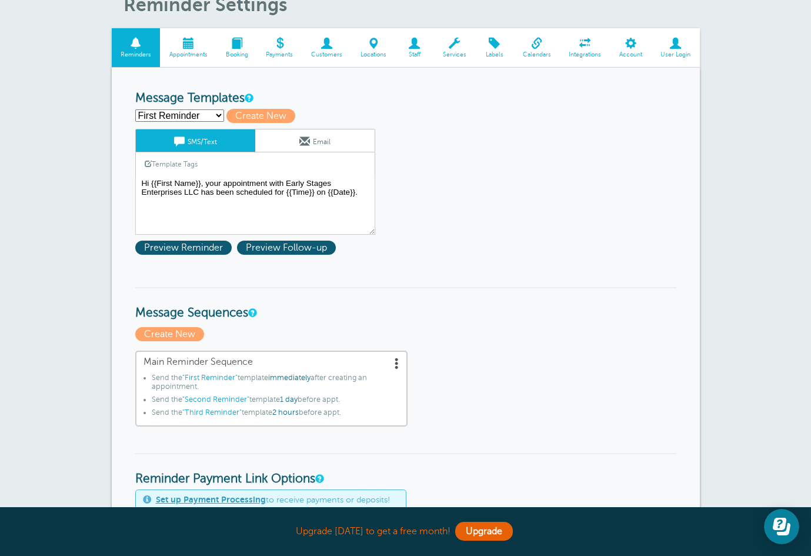
click at [672, 59] on link "User Login" at bounding box center [676, 47] width 48 height 39
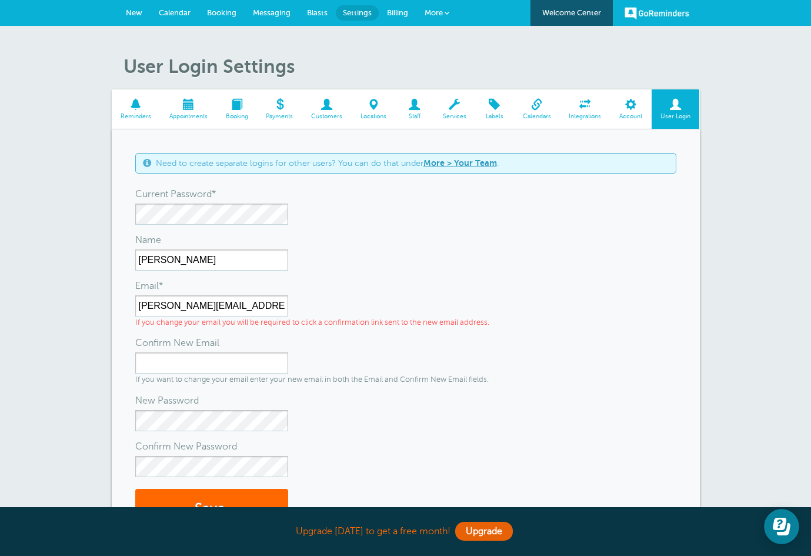
click at [492, 165] on link "More > Your Team" at bounding box center [460, 162] width 74 height 9
